Goal: Information Seeking & Learning: Learn about a topic

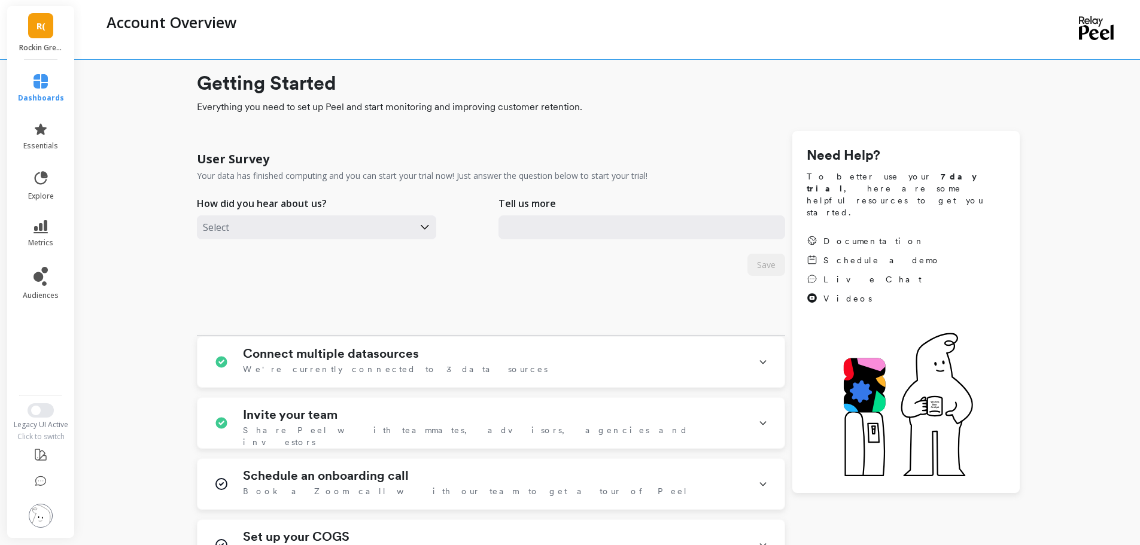
click at [39, 32] on span "R(" at bounding box center [41, 26] width 9 height 14
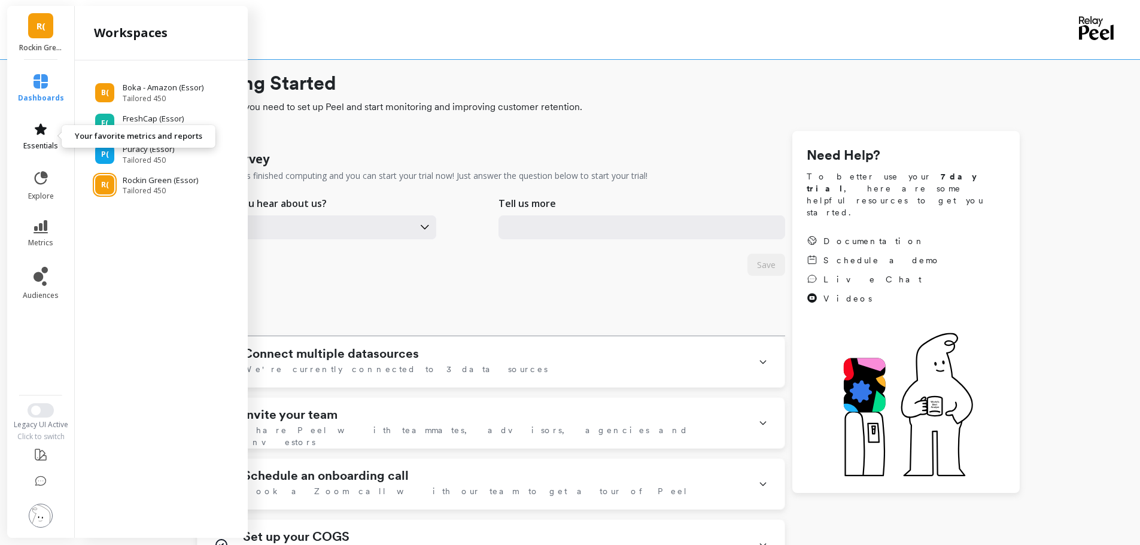
click at [34, 129] on icon at bounding box center [41, 129] width 14 height 14
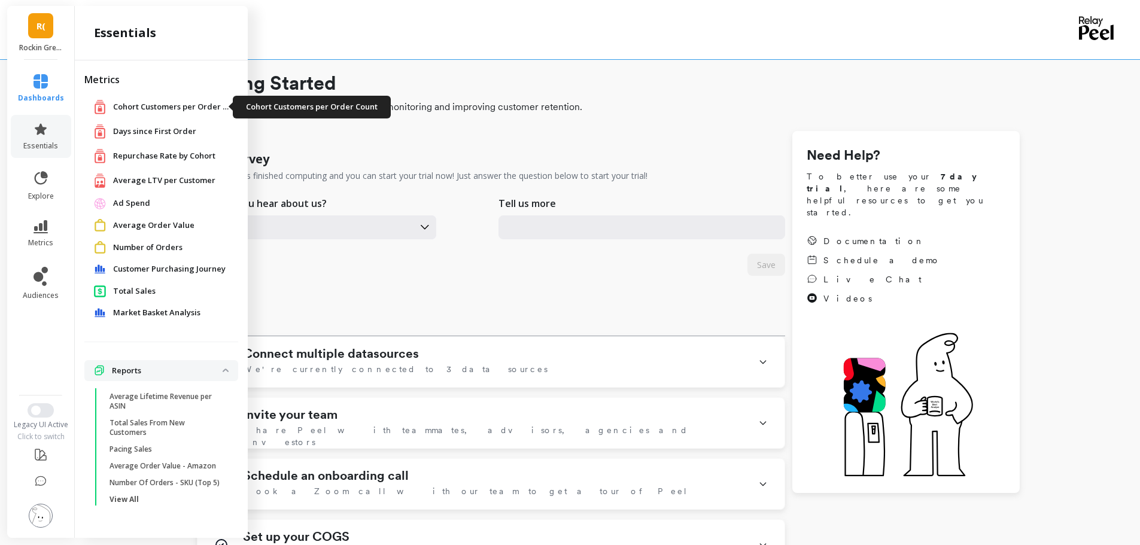
click at [136, 105] on span "Cohort Customers per Order Count" at bounding box center [173, 107] width 120 height 12
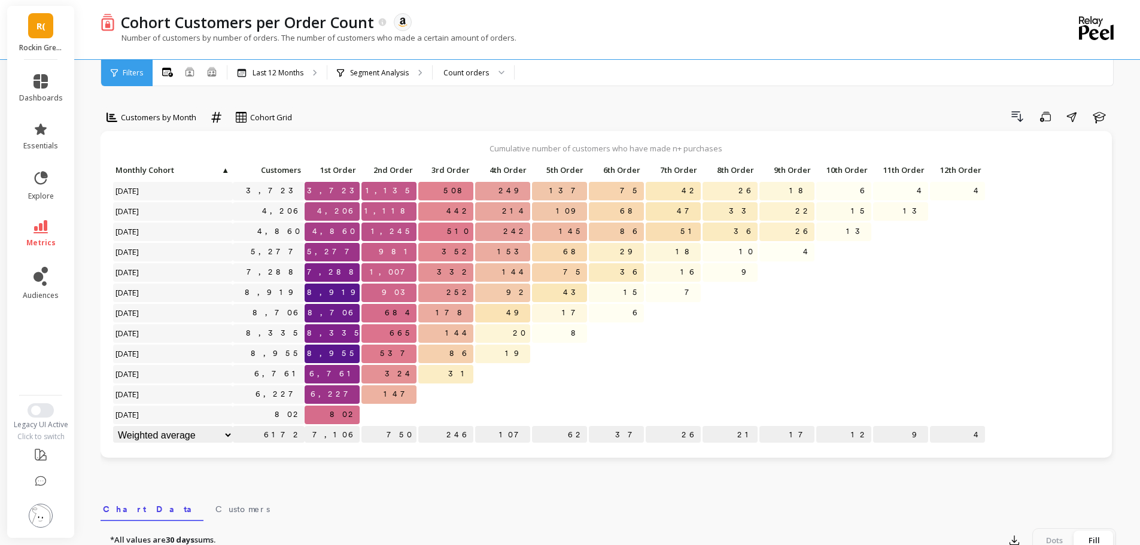
click at [47, 41] on div "R( Rockin Green (Essor)" at bounding box center [40, 33] width 67 height 54
click at [733, 126] on div "Drill Down Save Share Learn" at bounding box center [708, 116] width 816 height 19
click at [35, 221] on icon at bounding box center [41, 226] width 14 height 13
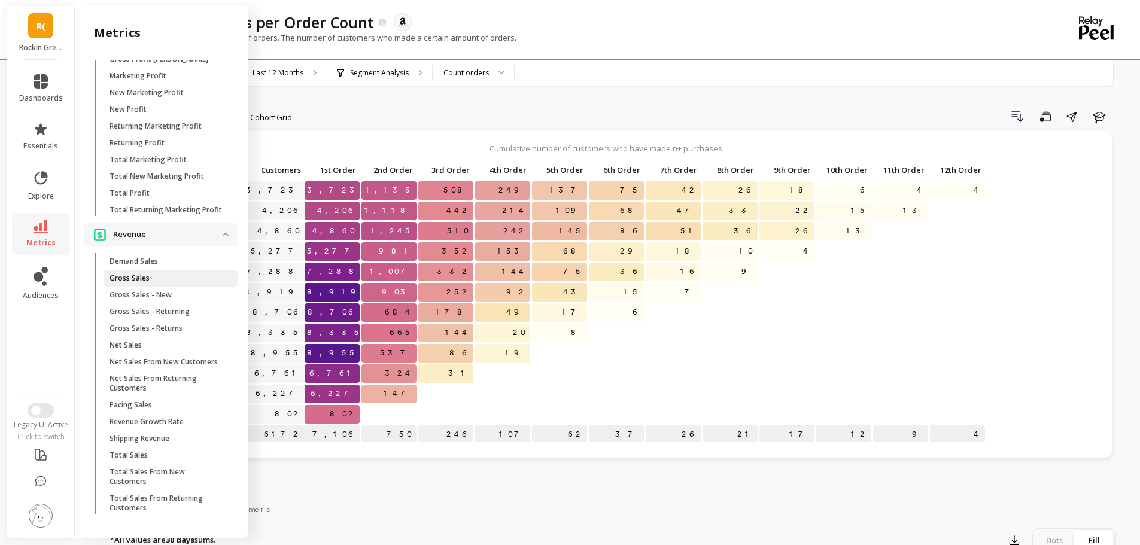
scroll to position [100, 0]
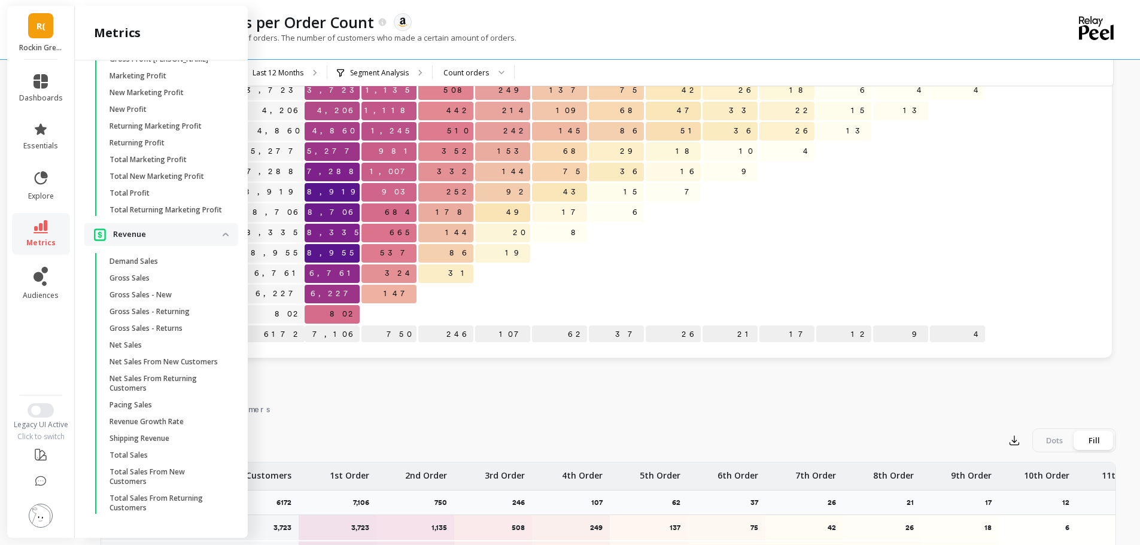
drag, startPoint x: 128, startPoint y: 363, endPoint x: 1061, endPoint y: 372, distance: 933.1
click at [128, 363] on p "Net Sales From New Customers" at bounding box center [164, 362] width 108 height 10
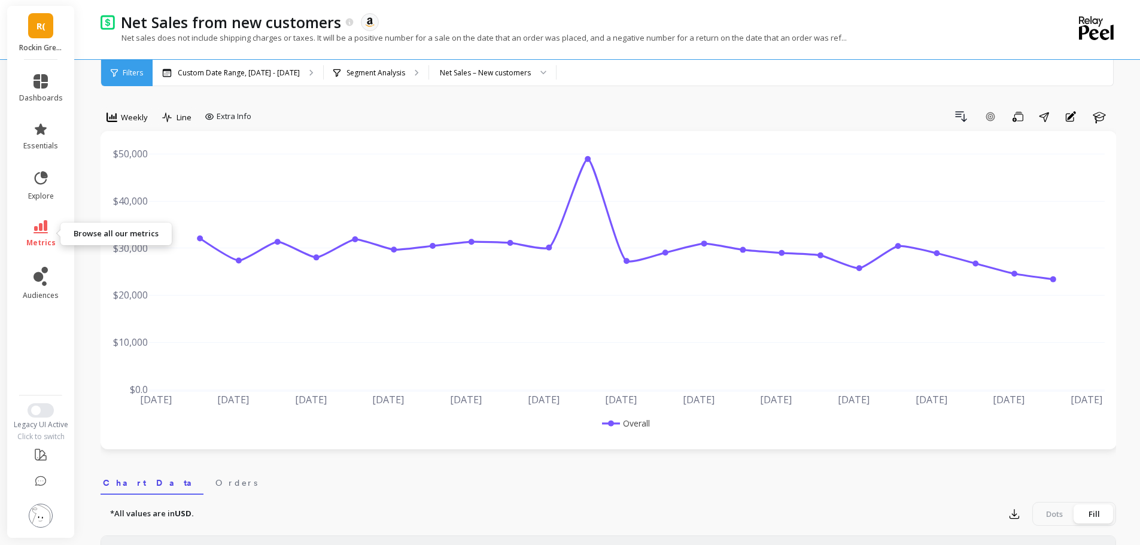
click at [40, 235] on link "metrics" at bounding box center [41, 234] width 44 height 28
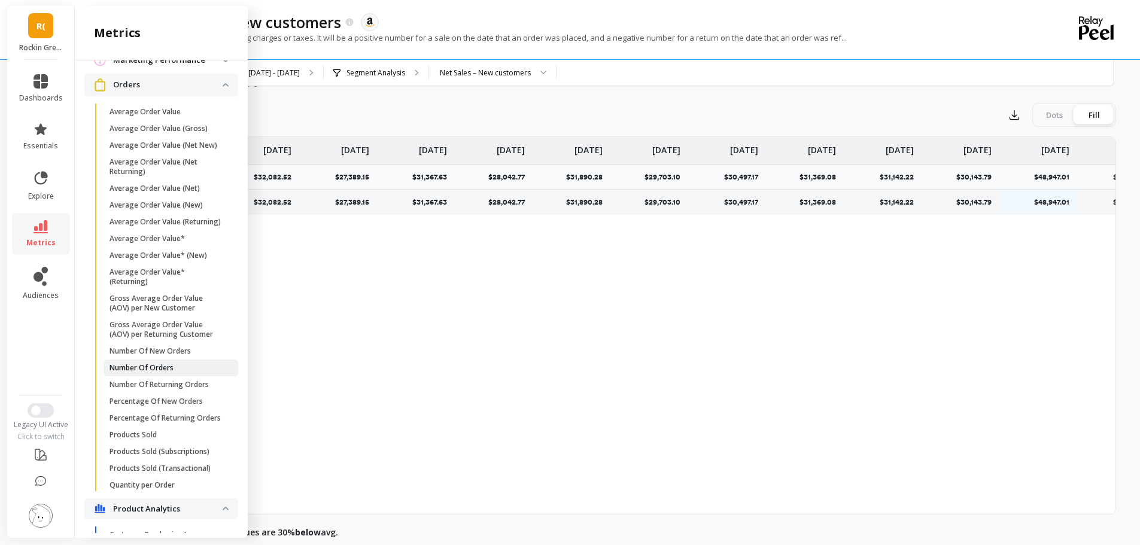
scroll to position [1029, 0]
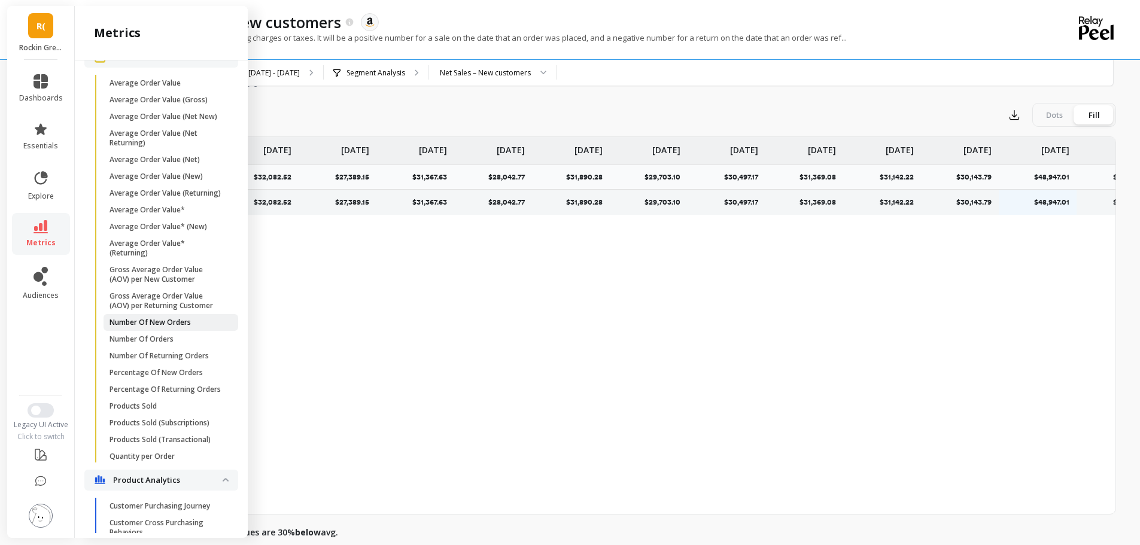
click at [159, 331] on link "Number Of New Orders" at bounding box center [171, 322] width 135 height 17
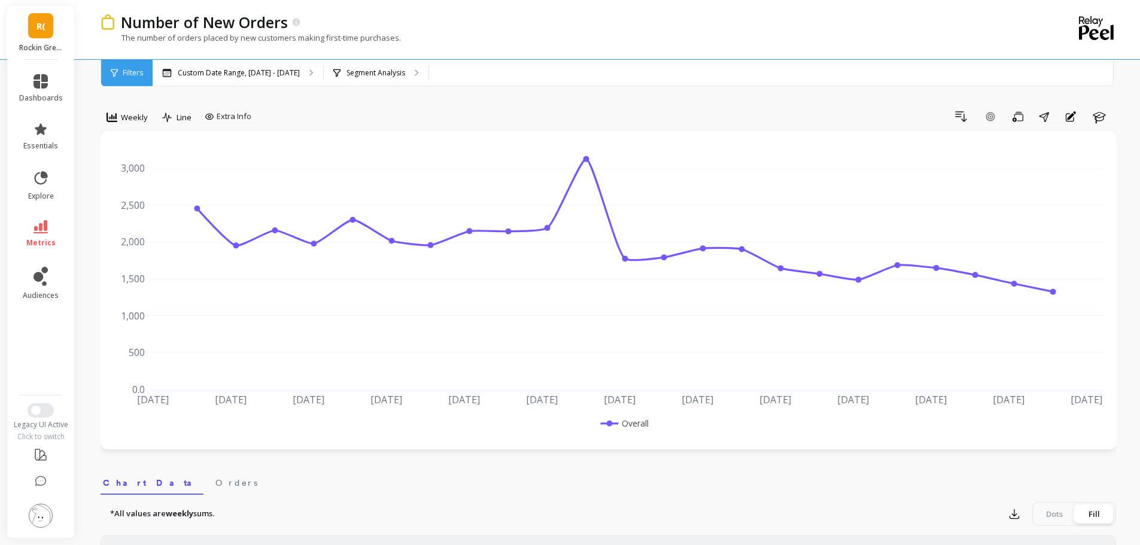
click at [882, 472] on nav "Chart Data Orders" at bounding box center [609, 481] width 1016 height 28
click at [770, 476] on nav "Chart Data Orders" at bounding box center [609, 481] width 1016 height 28
click at [834, 120] on div "Drill Down Add Goal Save Share Annotations Learn" at bounding box center [686, 116] width 860 height 19
